Goal: Use online tool/utility: Utilize a website feature to perform a specific function

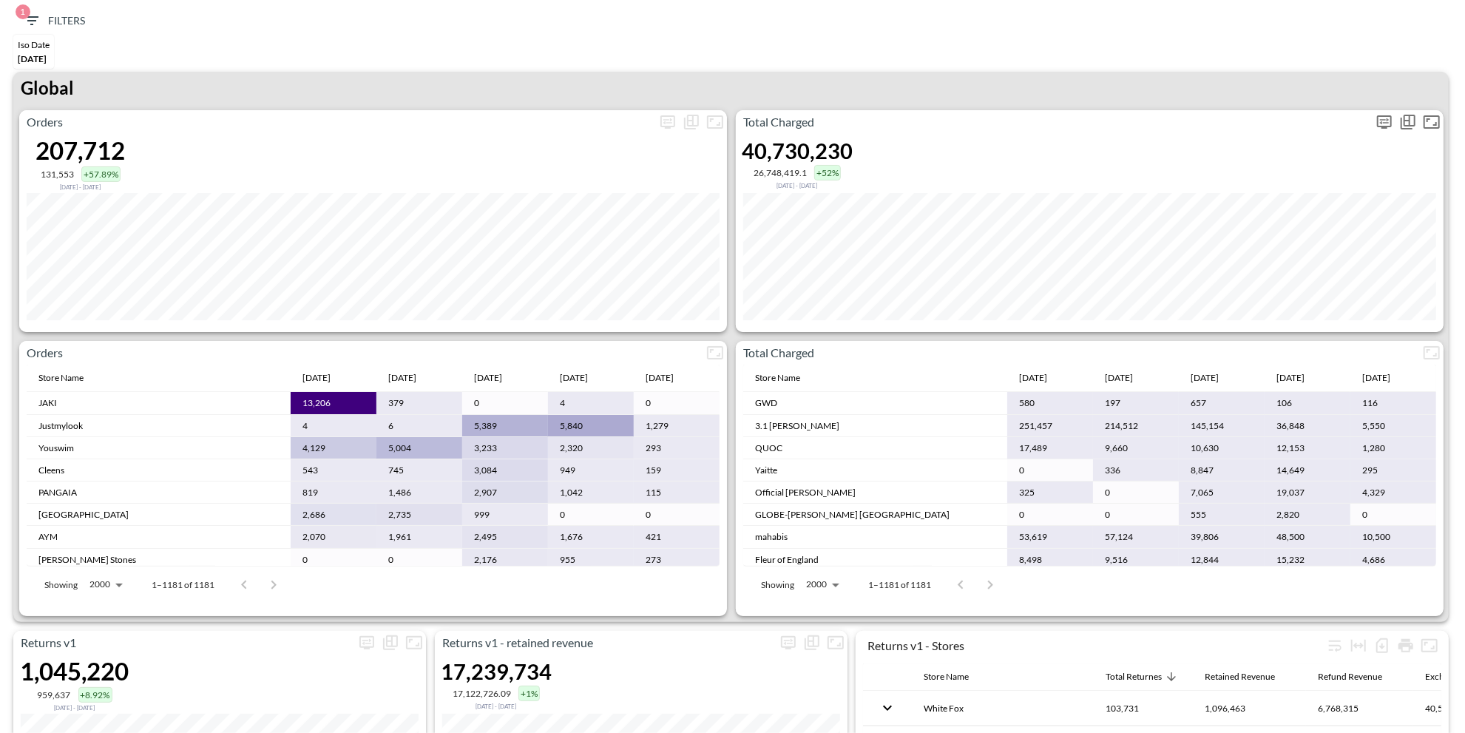
click at [1380, 113] on icon "more" at bounding box center [1385, 122] width 18 height 18
click at [1275, 234] on body "BI.P.EYE, Interactive Analytics Dashboards 1 Filters Iso Date [DATE] Returns v2…" at bounding box center [732, 366] width 1465 height 733
click at [1245, 268] on div "Days" at bounding box center [1244, 271] width 19 height 13
type input "Days"
click at [1063, 84] on div at bounding box center [732, 366] width 1465 height 733
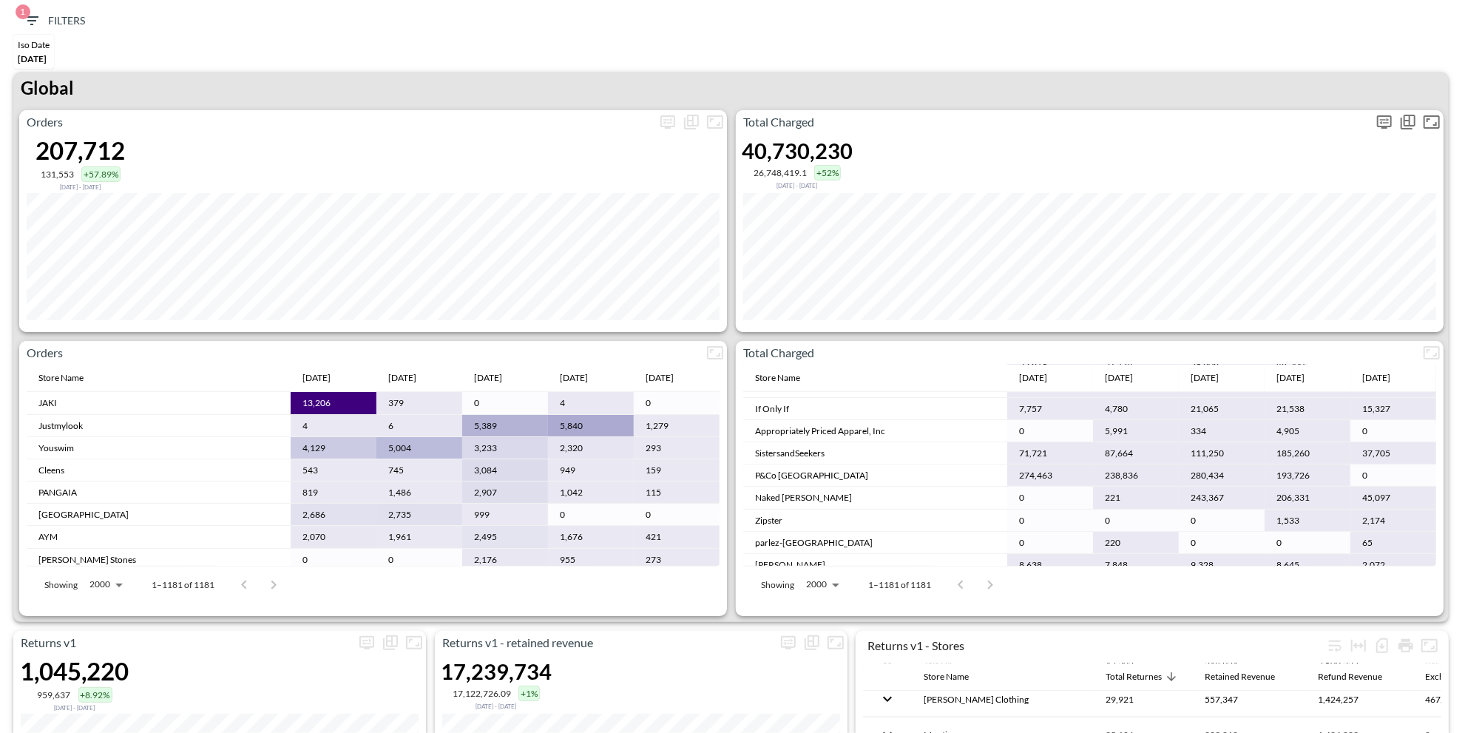
click at [1390, 122] on icon "more" at bounding box center [1385, 122] width 18 height 18
click at [1251, 243] on body "BI.P.EYE, Interactive Analytics Dashboards 1 Filters Iso Date [DATE] Returns v2…" at bounding box center [732, 366] width 1465 height 733
click at [1236, 268] on div "Days" at bounding box center [1244, 271] width 19 height 13
type input "Days"
click at [1063, 36] on div at bounding box center [732, 366] width 1465 height 733
